Goal: Transaction & Acquisition: Purchase product/service

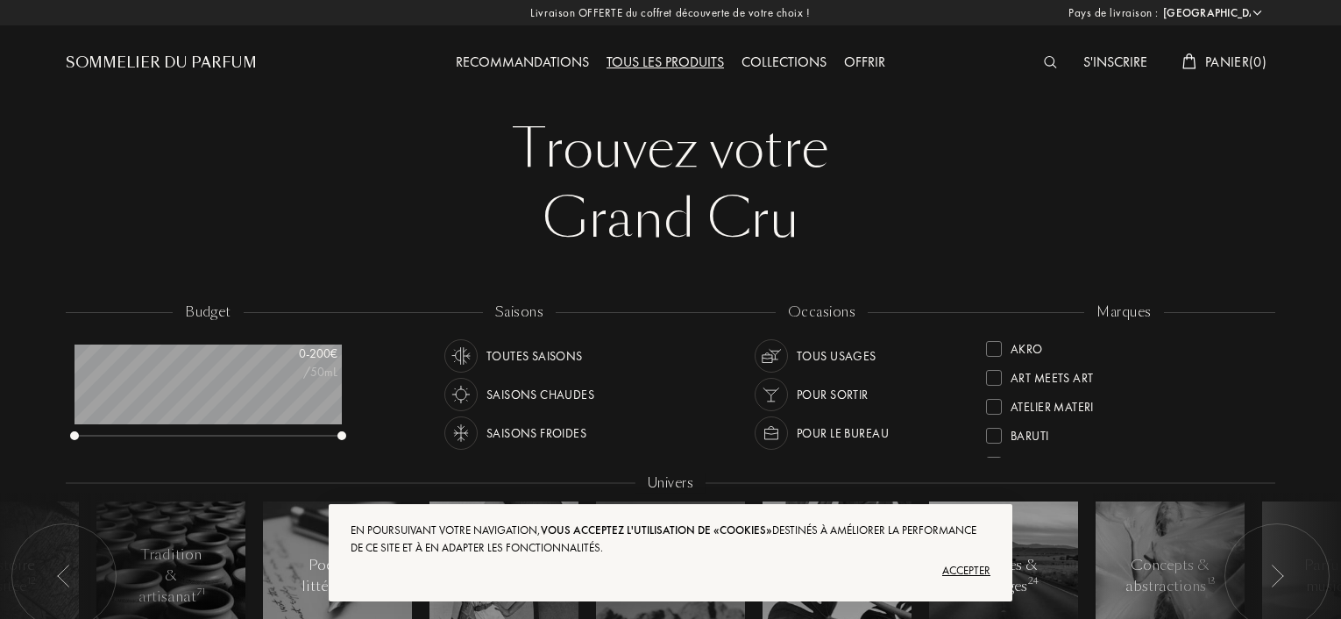
select select "FR"
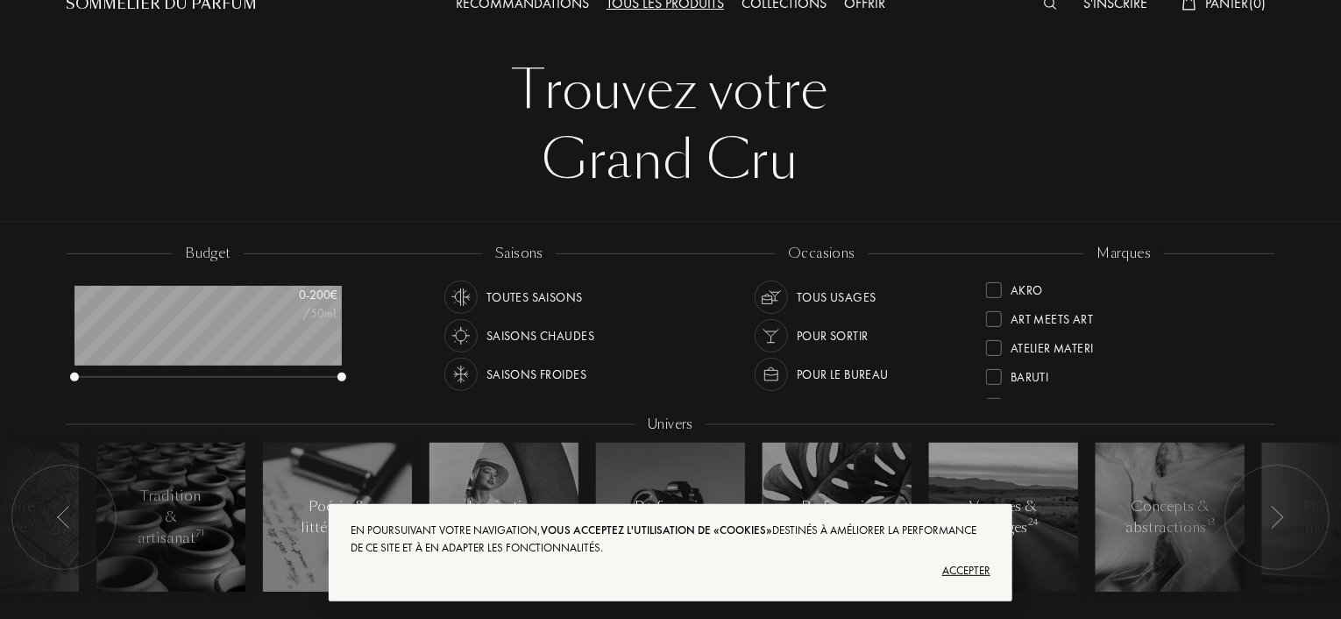
scroll to position [88, 0]
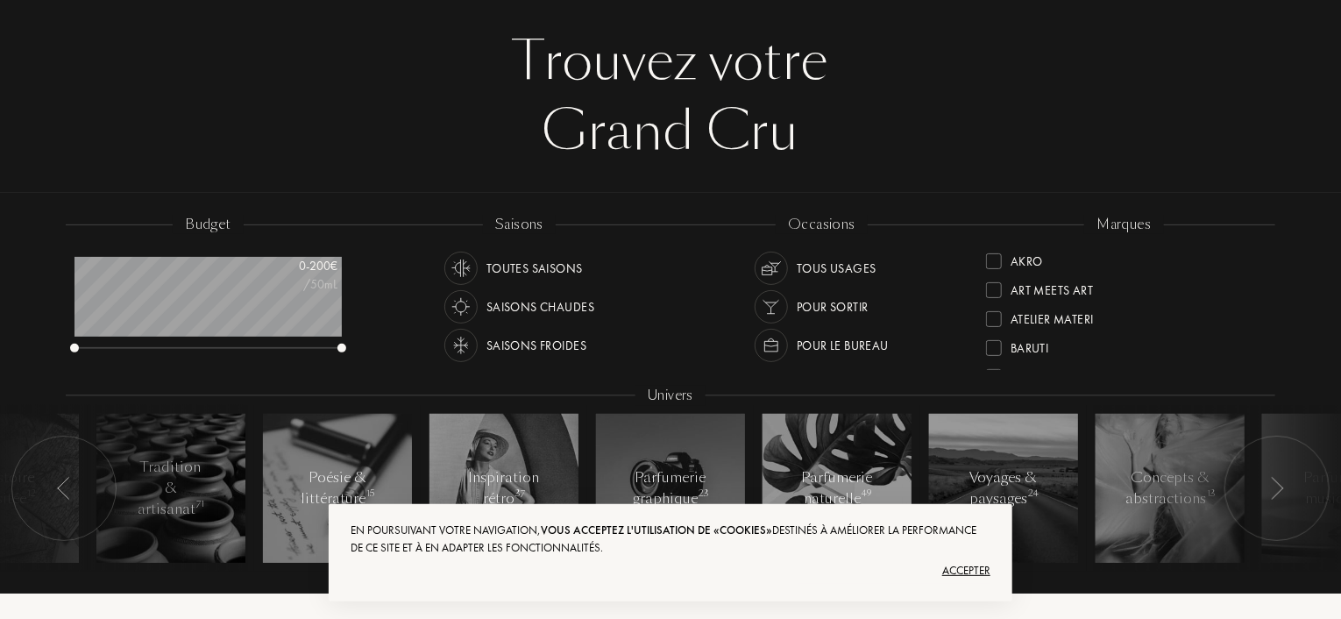
click at [1124, 226] on div "marques" at bounding box center [1123, 225] width 79 height 20
drag, startPoint x: 1262, startPoint y: 320, endPoint x: 1251, endPoint y: 364, distance: 45.1
click at [1259, 366] on div "Akro Art Meets Art Atelier Materi [PERSON_NAME]-Papillon Cépages Parfums Élisir…" at bounding box center [1124, 308] width 276 height 124
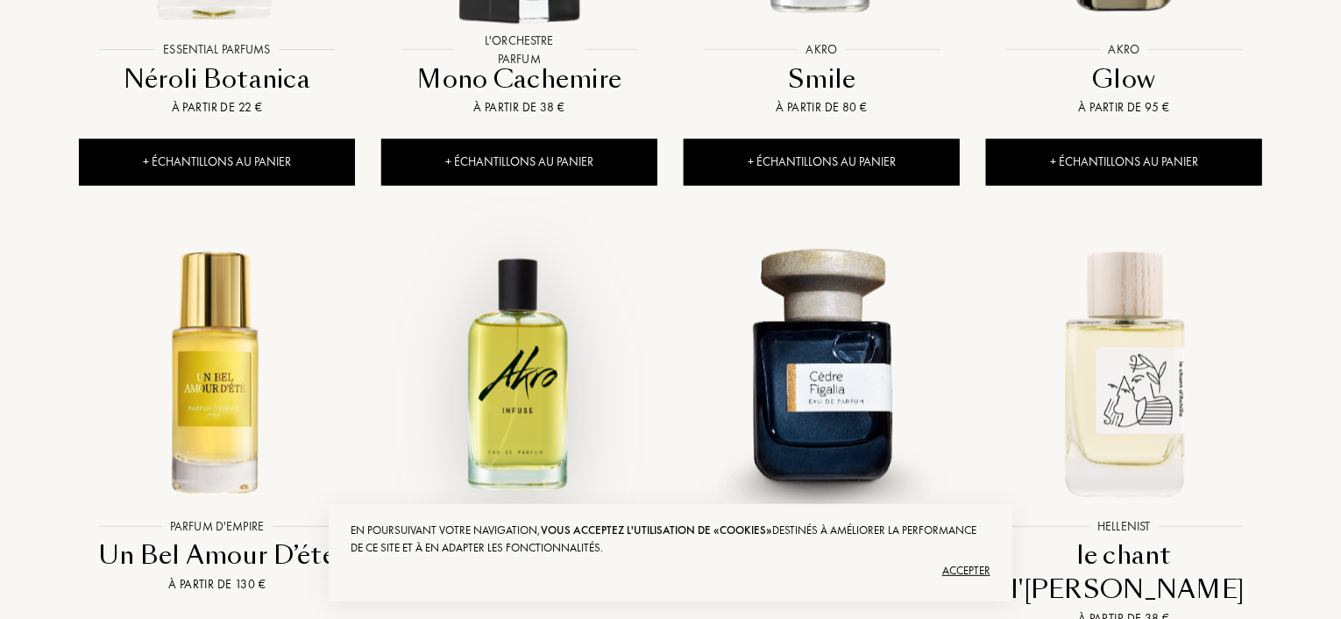
scroll to position [1665, 0]
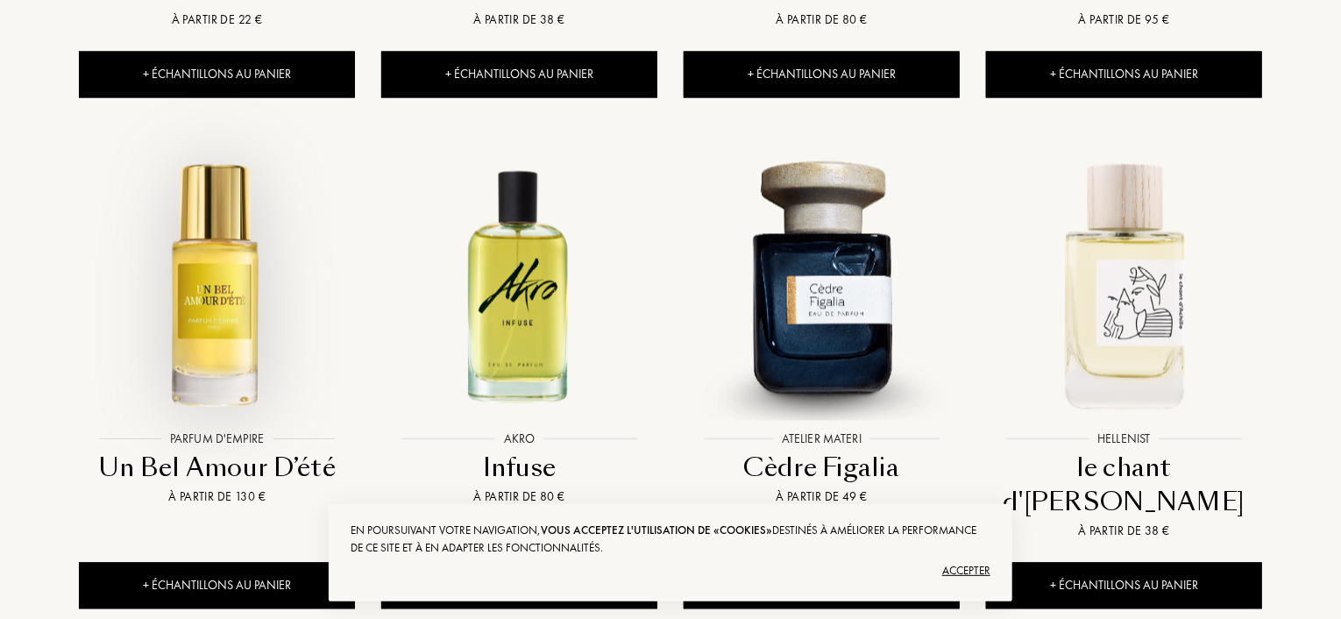
click at [206, 261] on img at bounding box center [217, 284] width 273 height 273
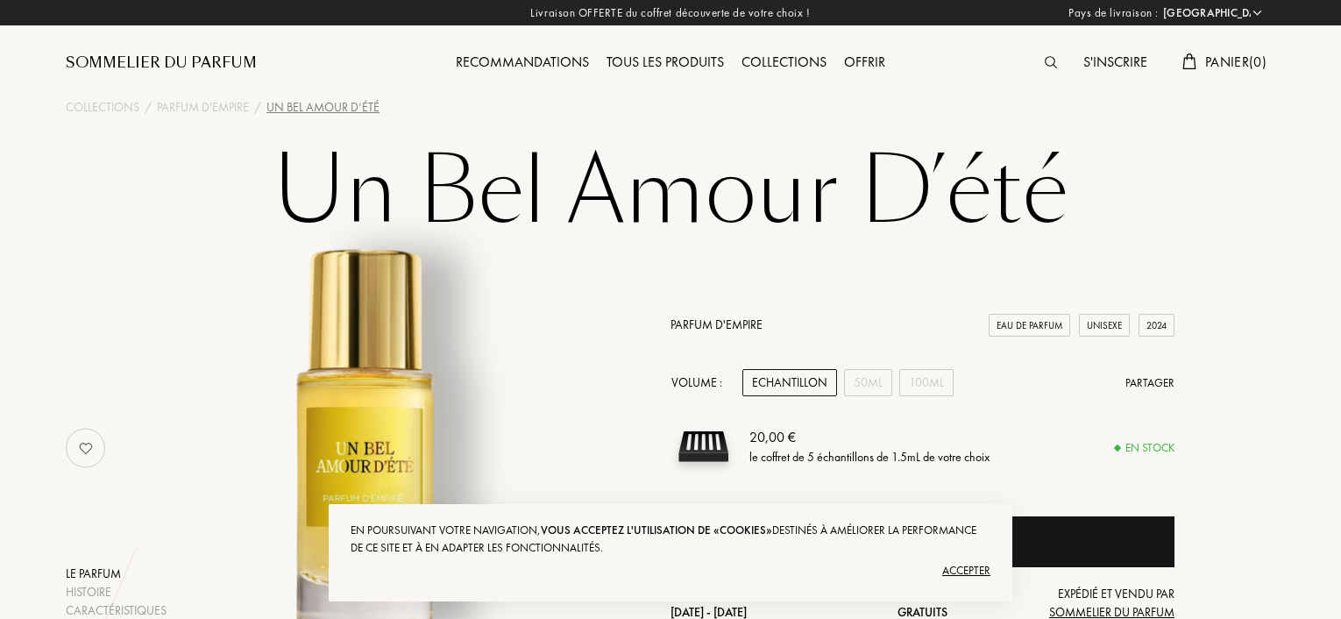
select select "FR"
click at [718, 327] on link "Parfum d'Empire" at bounding box center [716, 324] width 92 height 16
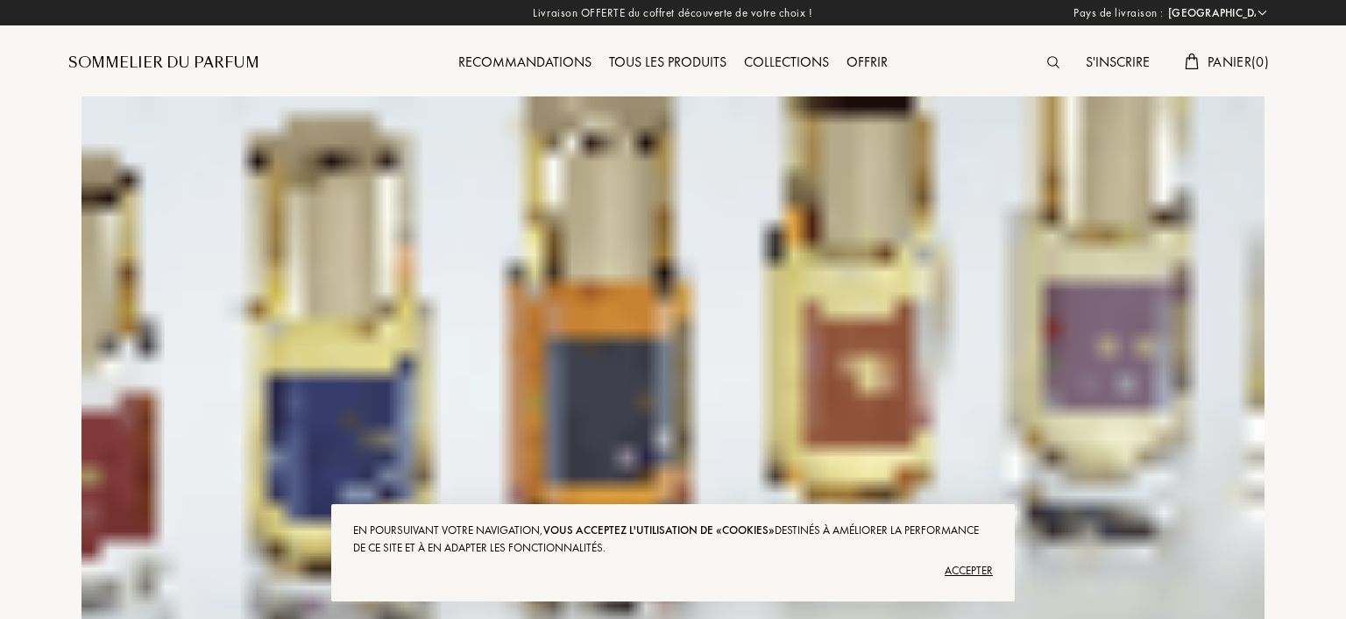
select select "FR"
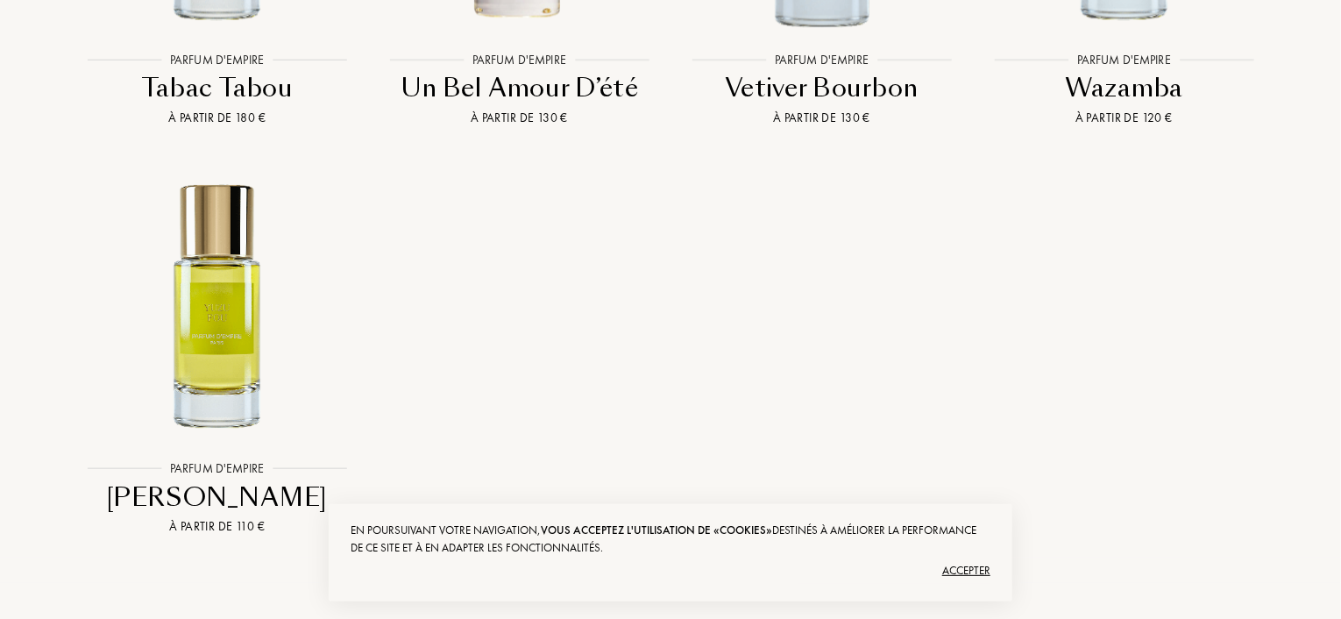
scroll to position [5696, 0]
